Goal: Information Seeking & Learning: Compare options

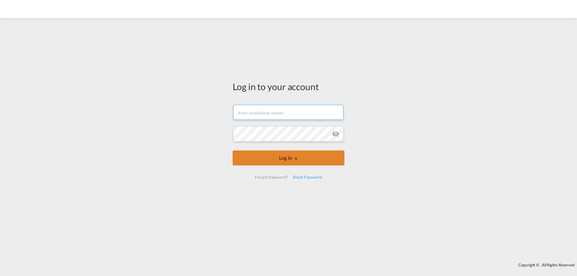
type input "[PERSON_NAME][EMAIL_ADDRESS][DOMAIN_NAME]"
click at [283, 160] on button "Log In" at bounding box center [289, 158] width 112 height 15
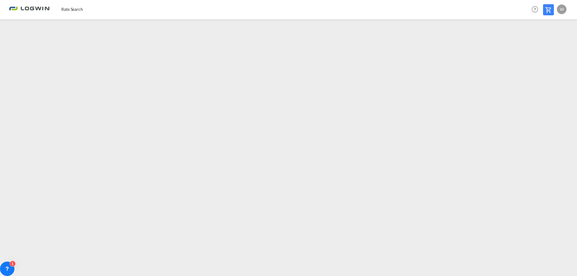
type input "[PERSON_NAME][EMAIL_ADDRESS][DOMAIN_NAME]"
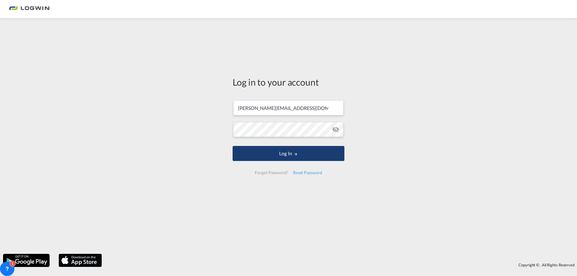
click at [305, 153] on button "Log In" at bounding box center [289, 153] width 112 height 15
